Goal: Task Accomplishment & Management: Manage account settings

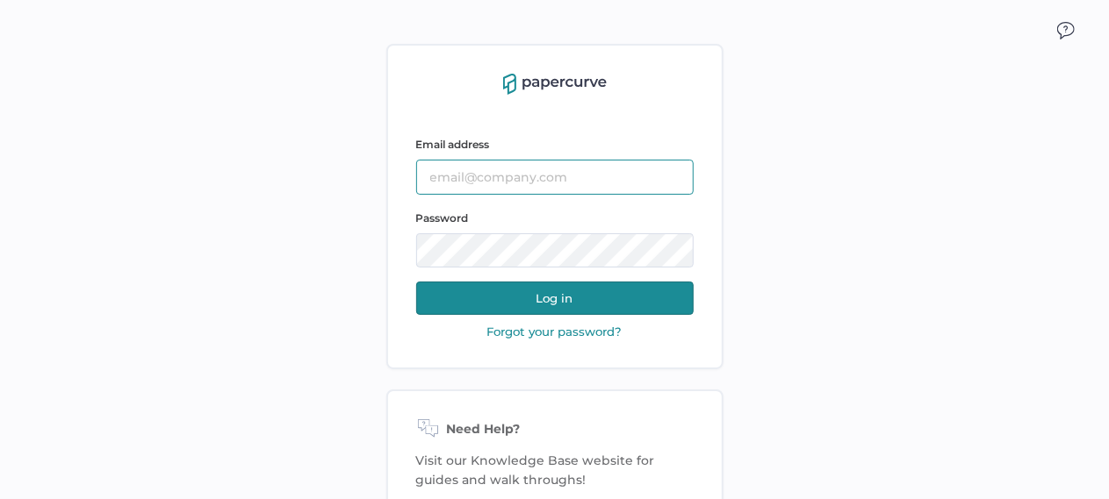
type input "[PERSON_NAME][EMAIL_ADDRESS][PERSON_NAME][DOMAIN_NAME]"
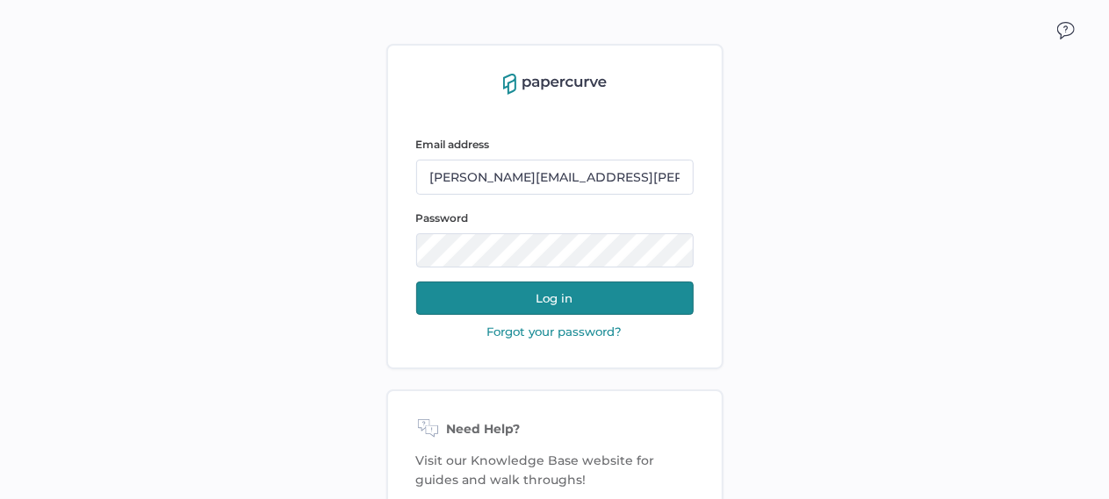
click at [576, 306] on button "Log in" at bounding box center [554, 298] width 277 height 33
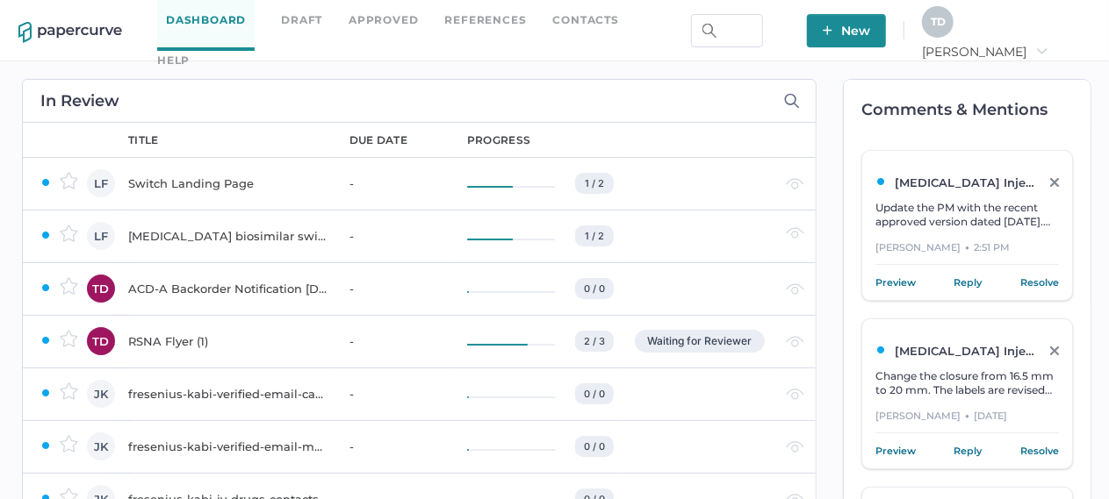
click at [1047, 44] on span "[PERSON_NAME] arrow_right" at bounding box center [985, 52] width 126 height 16
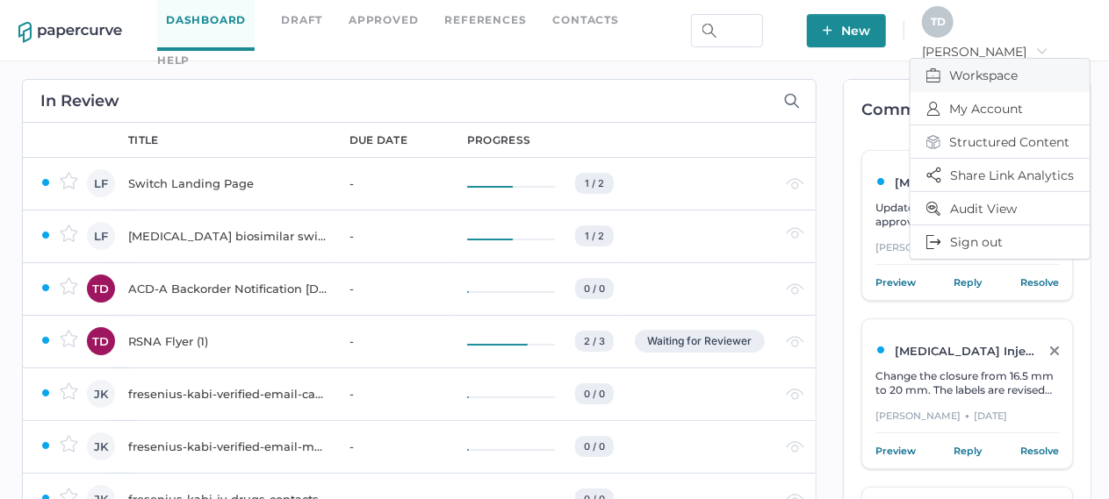
click at [1038, 75] on span "Workspace" at bounding box center [999, 75] width 147 height 33
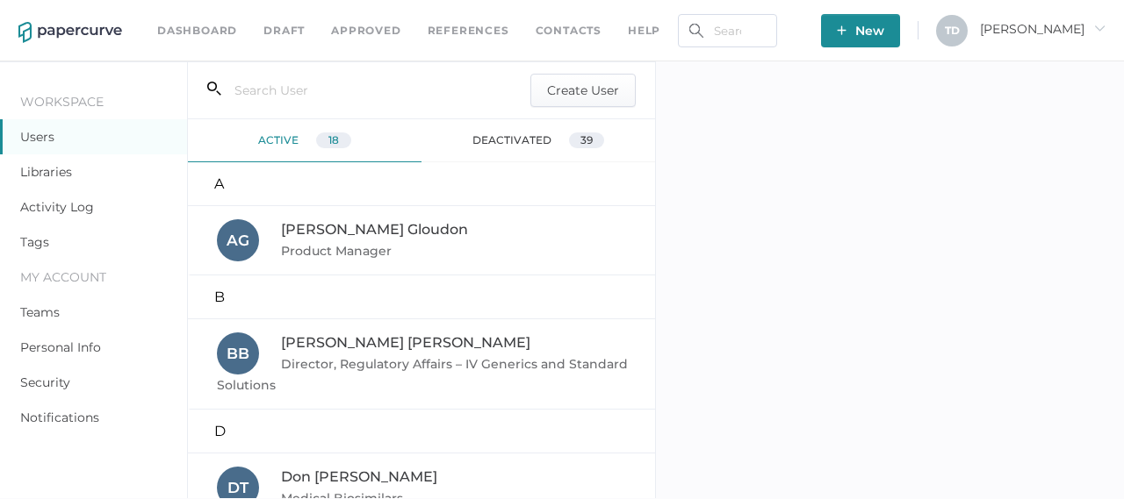
click at [1067, 11] on div "Dashboard Draft Approved References Contacts help New T D [PERSON_NAME] arrow_r…" at bounding box center [562, 30] width 1124 height 61
click at [1067, 29] on span "[PERSON_NAME] arrow_right" at bounding box center [1043, 29] width 126 height 16
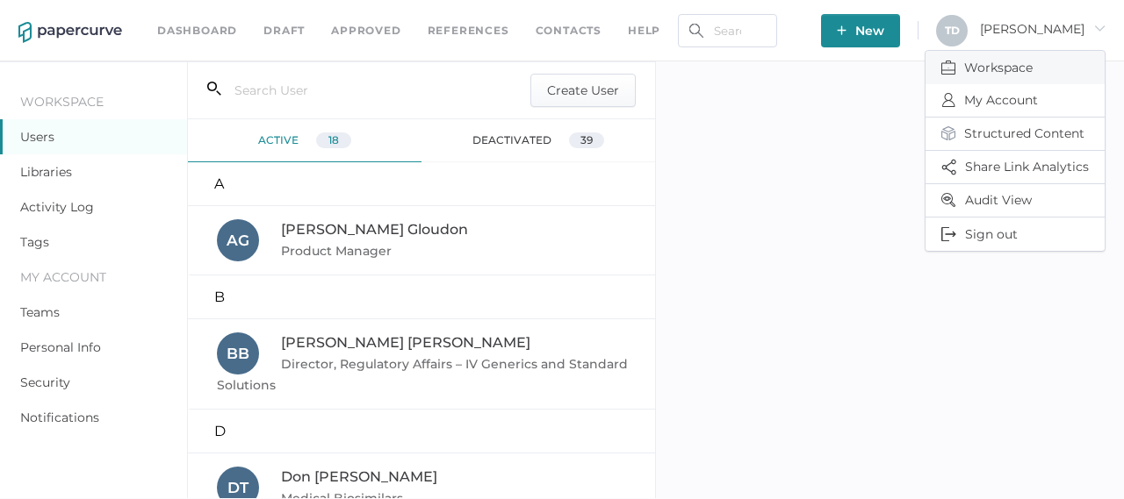
click at [1034, 75] on span "Workspace" at bounding box center [1014, 67] width 147 height 33
click at [1009, 131] on span "Structured Content" at bounding box center [1014, 134] width 147 height 32
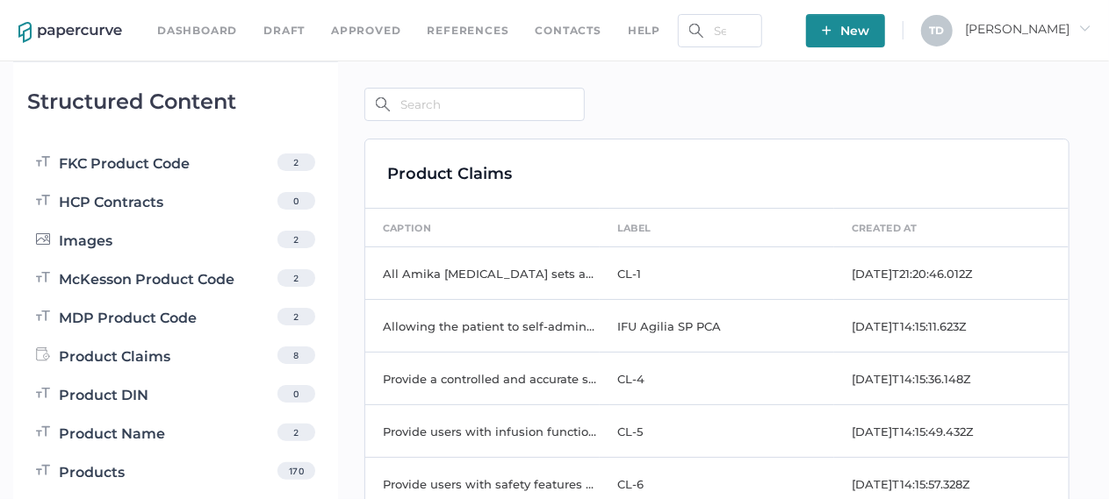
click at [1082, 32] on icon "arrow_right" at bounding box center [1084, 28] width 12 height 12
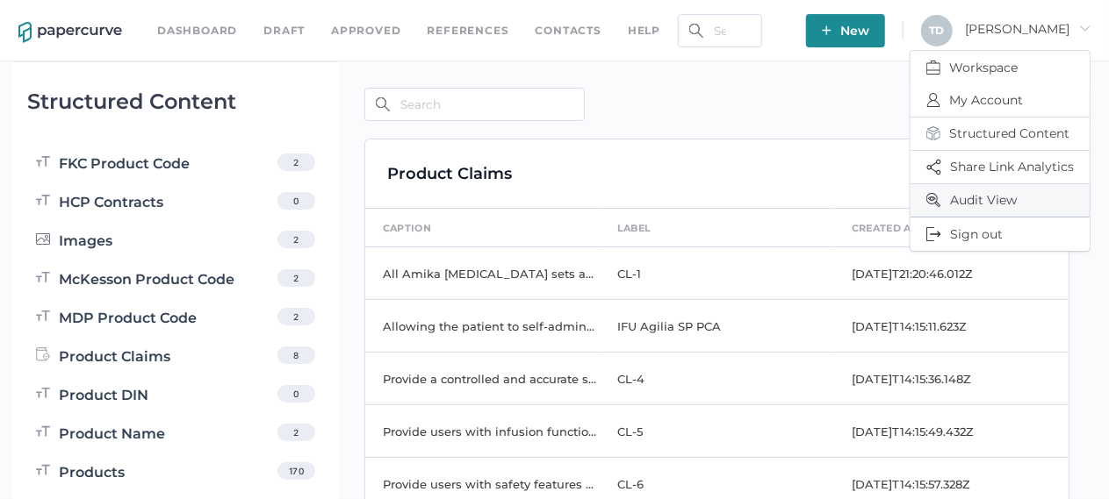
click at [1038, 207] on span "Audit View" at bounding box center [999, 200] width 147 height 32
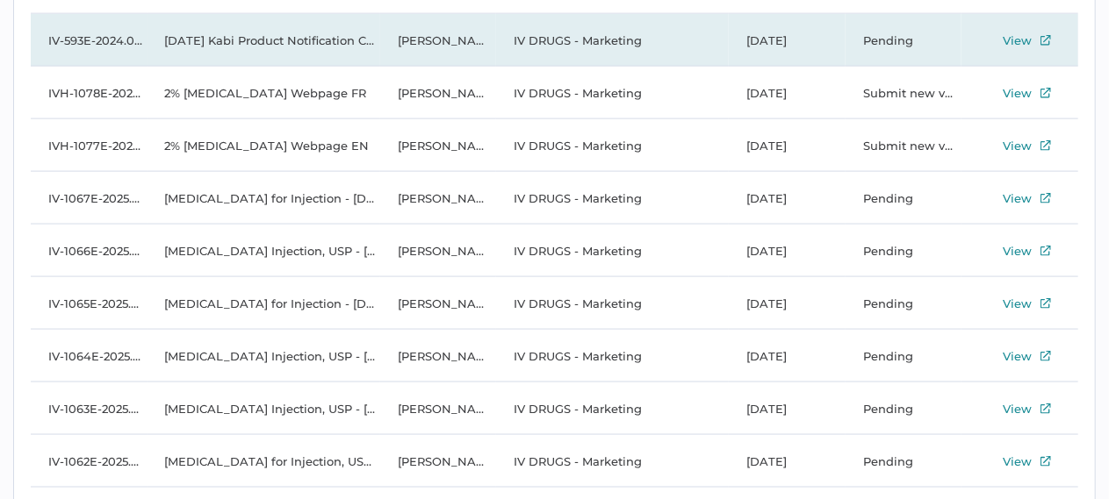
scroll to position [1023, 0]
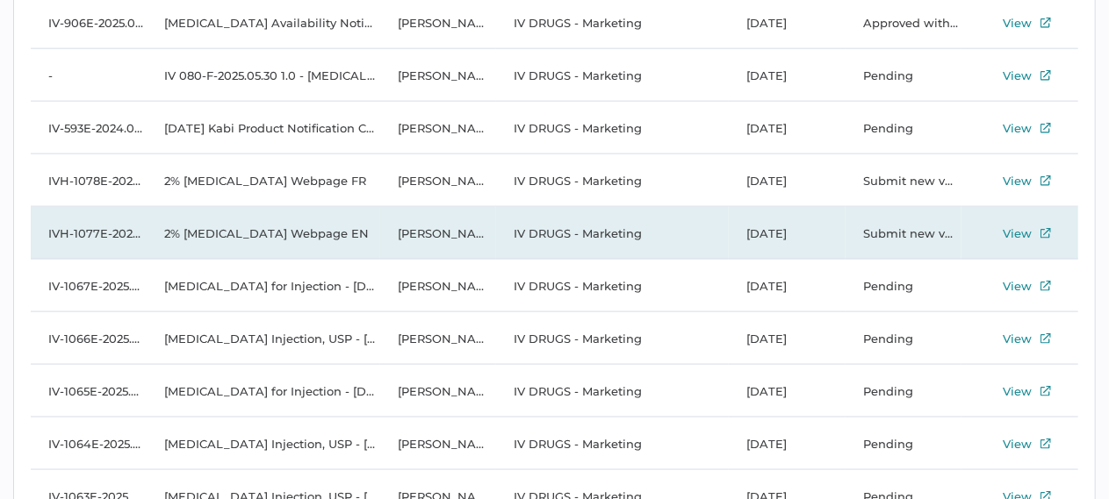
click at [643, 226] on td "IV DRUGS - Marketing" at bounding box center [612, 233] width 233 height 53
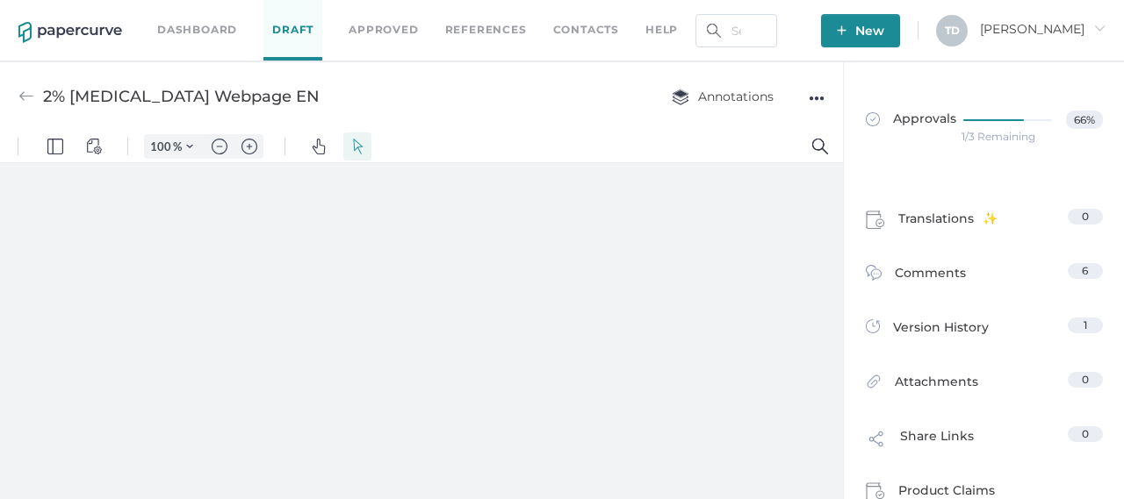
type input "136"
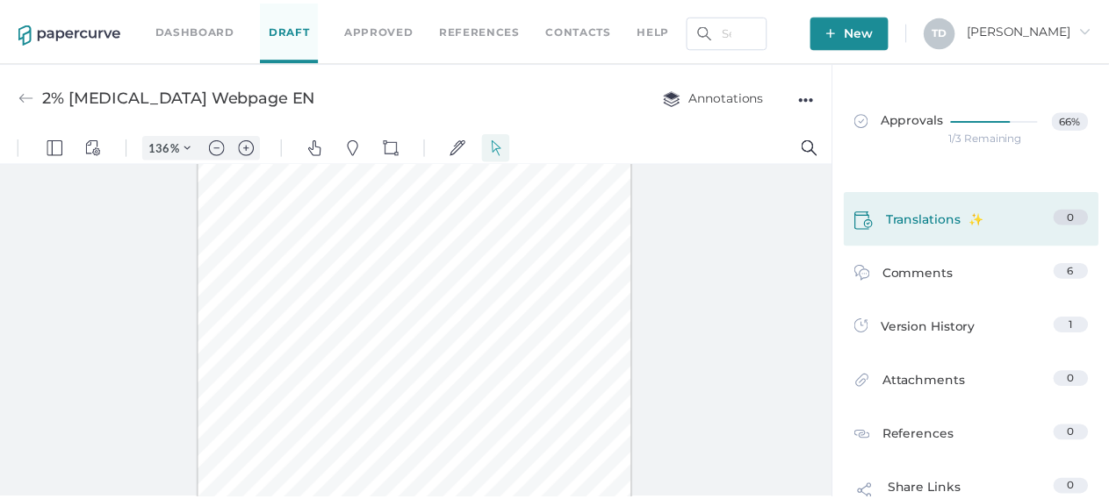
scroll to position [2, 0]
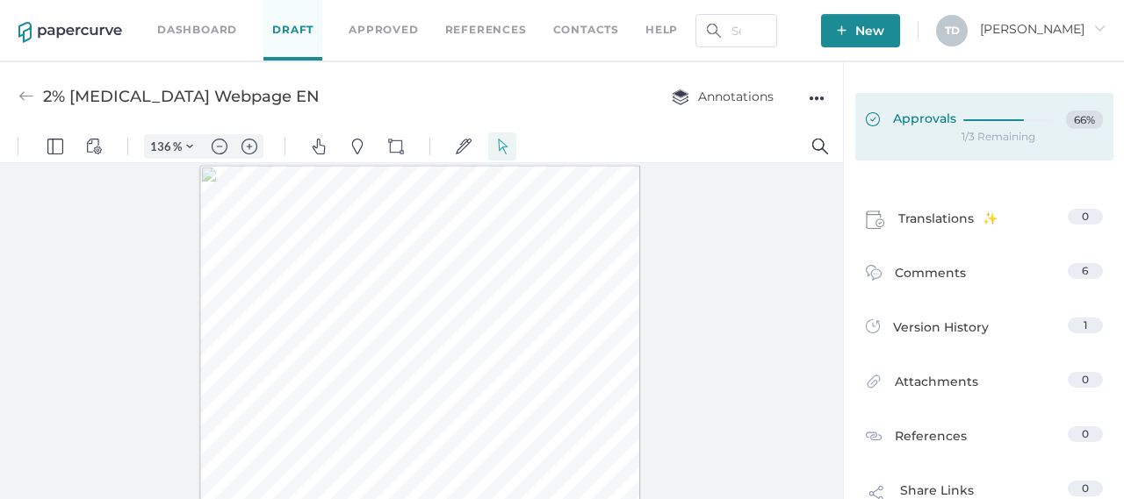
click at [921, 145] on link "Approvals 66%" at bounding box center [984, 127] width 258 height 68
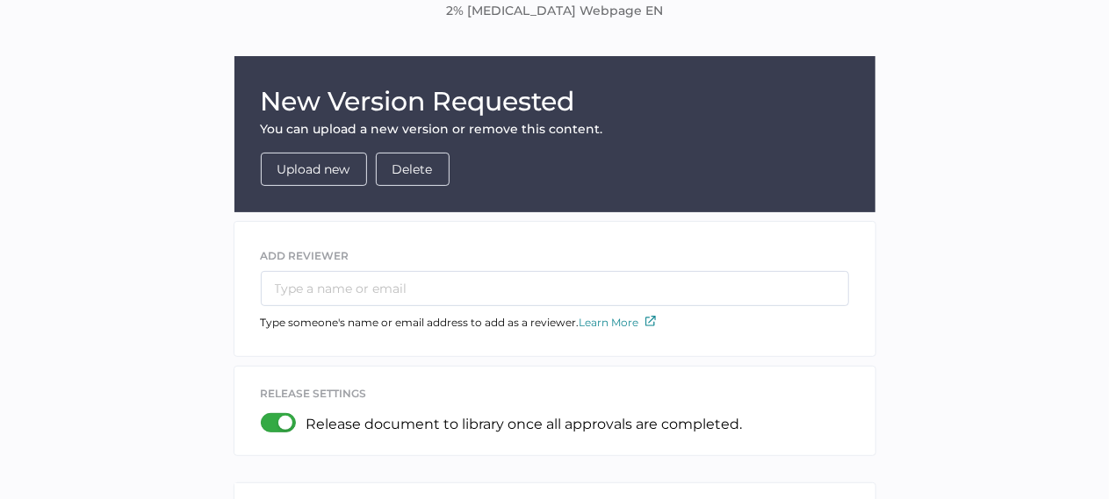
scroll to position [176, 0]
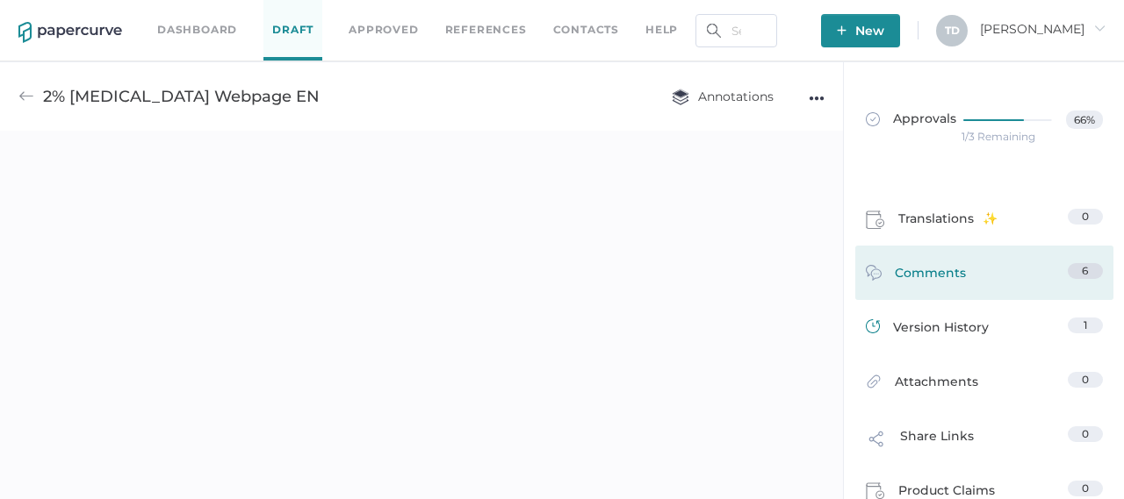
click at [984, 275] on link "Comments 6" at bounding box center [983, 276] width 237 height 27
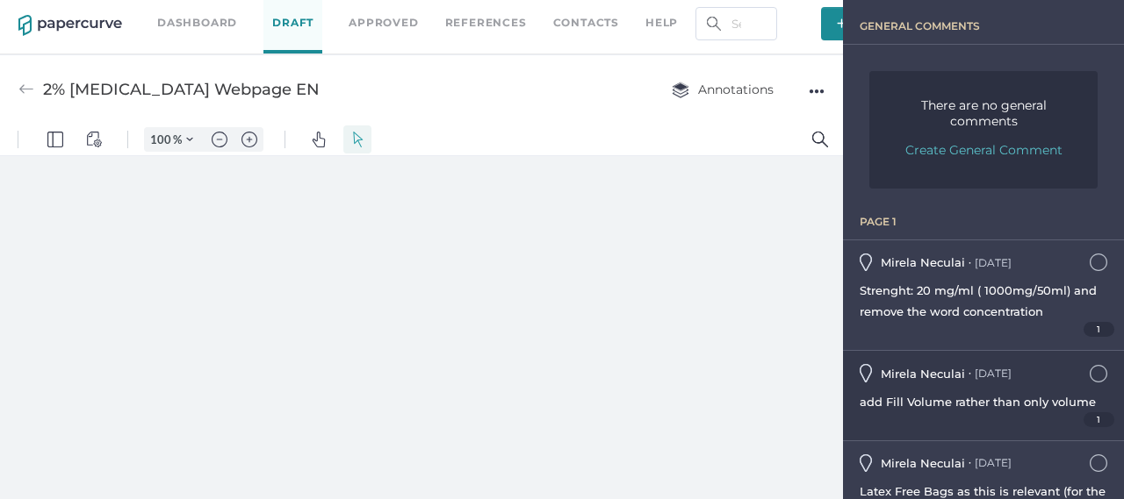
type input "136"
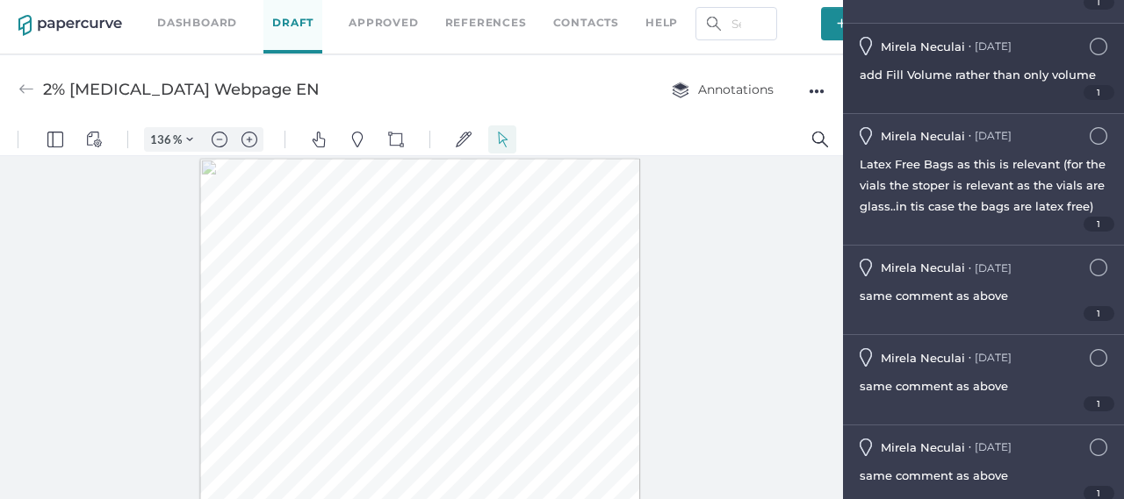
scroll to position [439, 0]
